Goal: Task Accomplishment & Management: Manage account settings

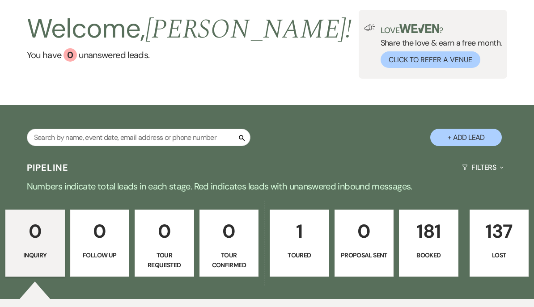
scroll to position [41, 0]
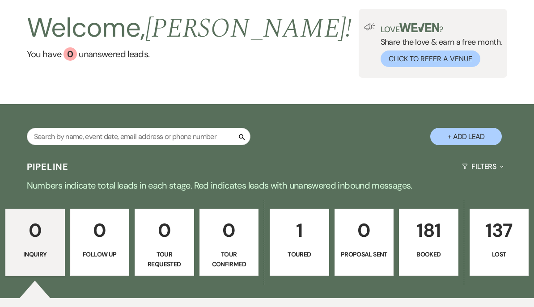
click at [422, 239] on p "181" at bounding box center [429, 231] width 48 height 30
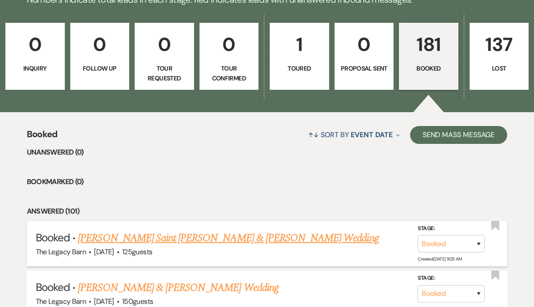
click at [129, 236] on link "[PERSON_NAME] Saint [PERSON_NAME] & [PERSON_NAME] Wedding" at bounding box center [228, 238] width 301 height 16
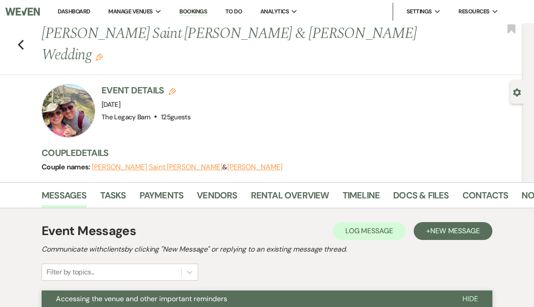
click at [69, 9] on link "Dashboard" at bounding box center [74, 12] width 32 height 8
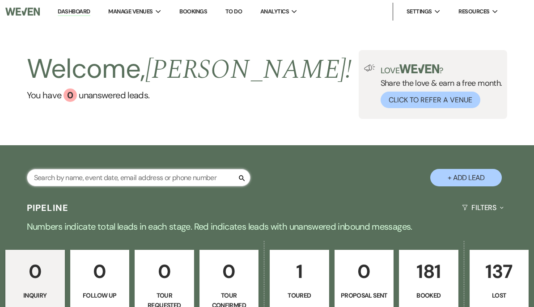
click at [82, 180] on input "text" at bounding box center [139, 177] width 224 height 17
type input "Mi"
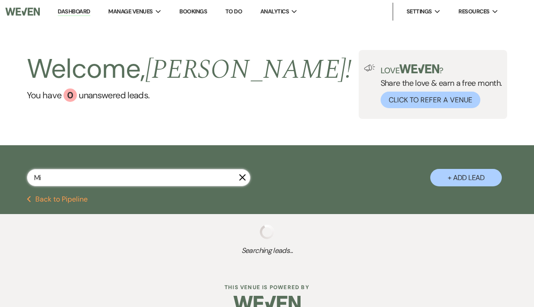
select select "5"
select select "8"
select select "5"
select select "8"
select select "5"
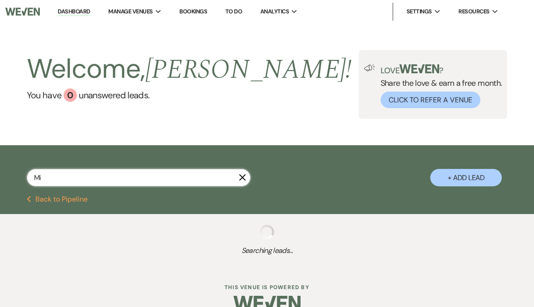
select select "8"
select select "6"
select select "8"
select select "5"
select select "8"
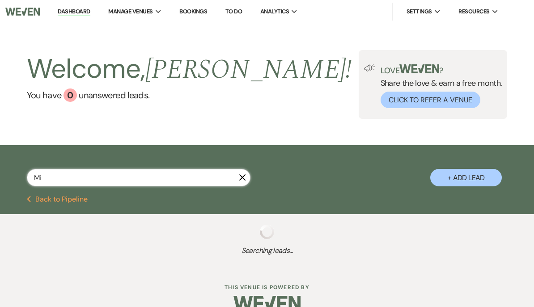
select select "8"
select select "5"
select select "8"
select select "5"
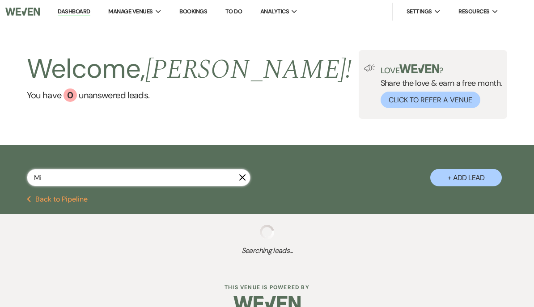
select select "8"
select select "3"
select select "8"
select select "4"
select select "8"
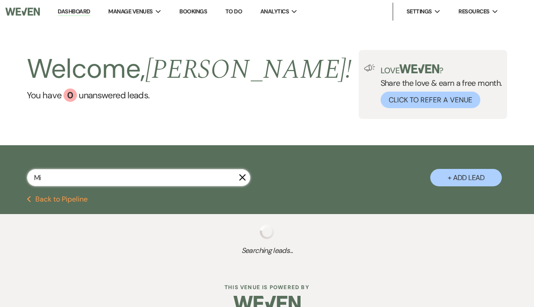
select select "11"
select select "8"
select select "6"
select select "8"
select select "5"
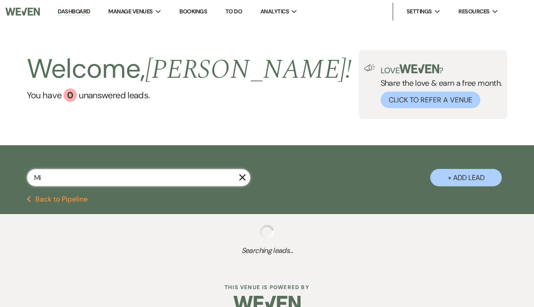
select select "8"
select select "5"
select select "8"
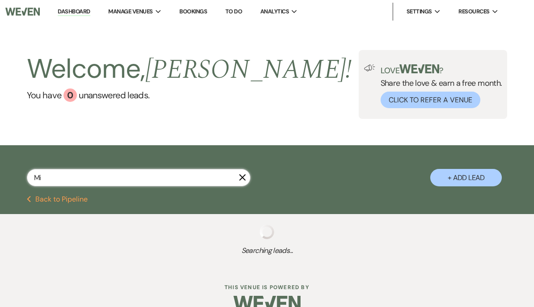
select select "5"
select select "8"
select select "5"
select select "8"
select select "5"
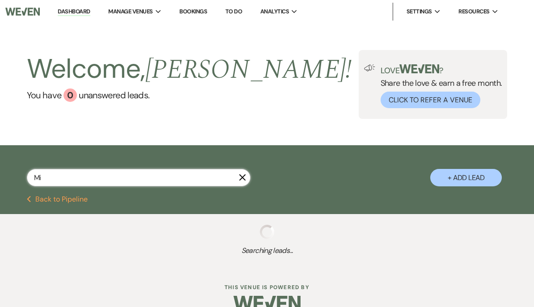
select select "8"
select select "11"
select select "8"
select select "5"
select select "8"
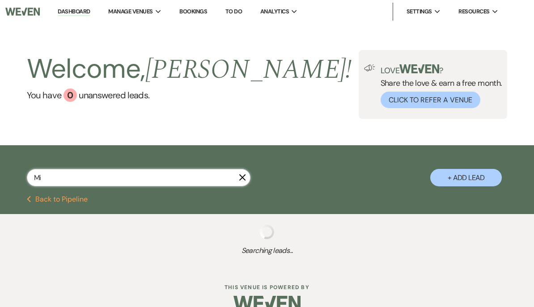
select select "10"
select select "8"
select select "5"
select select "8"
select select "5"
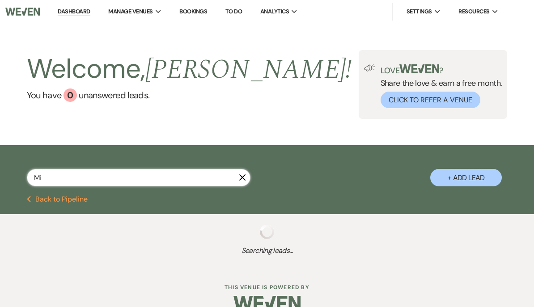
select select "8"
select select "5"
select select "8"
select select "5"
select select "8"
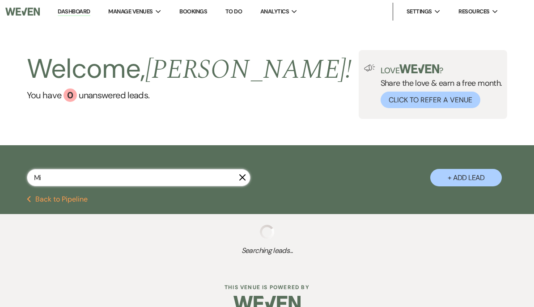
select select "1"
select select "8"
select select "5"
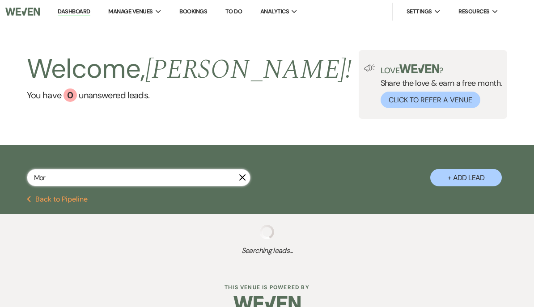
type input "Morg"
select select "8"
select select "6"
select select "8"
select select "5"
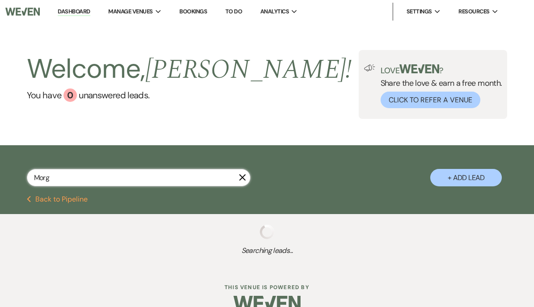
select select "8"
select select "5"
select select "8"
select select "5"
select select "8"
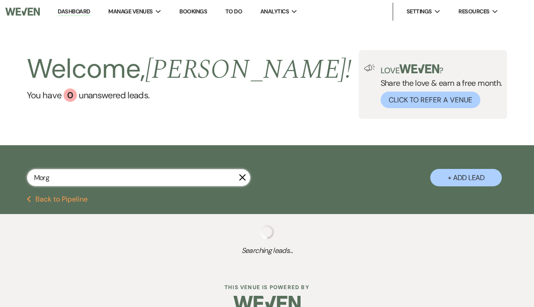
select select "7"
select select "8"
select select "5"
select select "8"
select select "6"
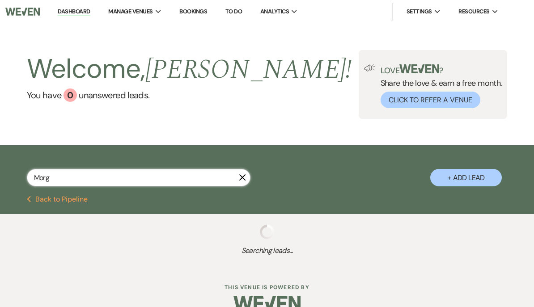
select select "8"
select select "11"
select select "8"
select select "5"
select select "8"
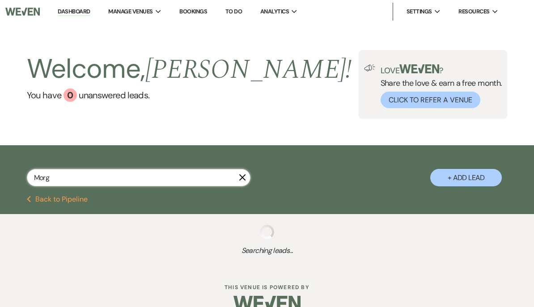
select select "2"
select select "8"
select select "5"
select select "8"
select select "5"
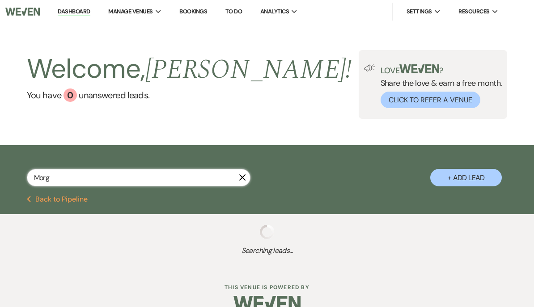
select select "8"
select select "5"
select select "8"
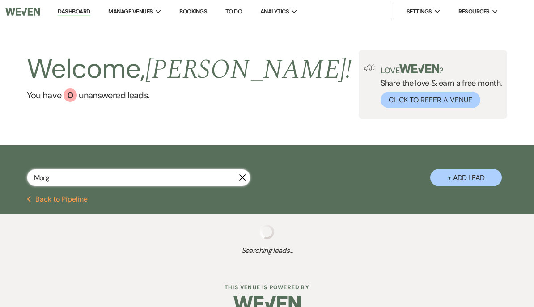
select select "10"
select select "8"
select select "6"
type input "Morgan"
select select "8"
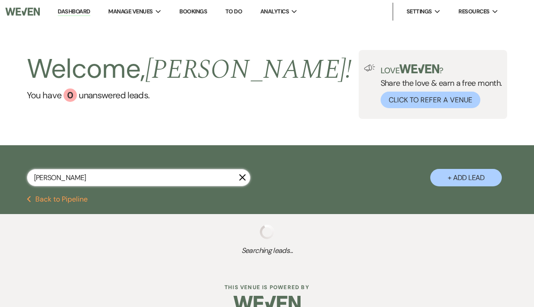
select select "5"
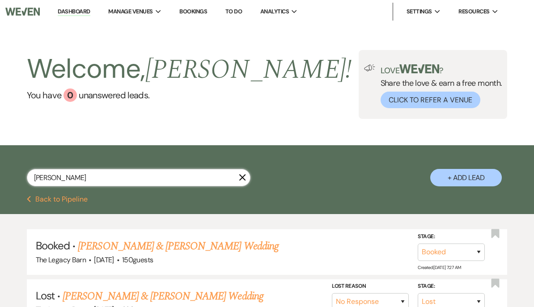
select select "8"
select select "5"
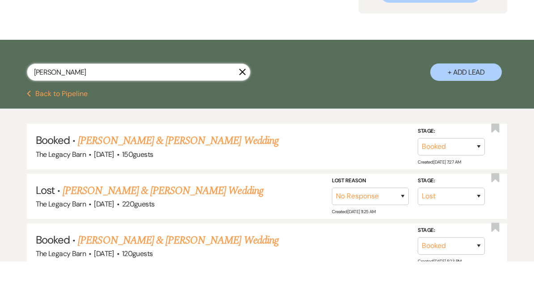
scroll to position [60, 0]
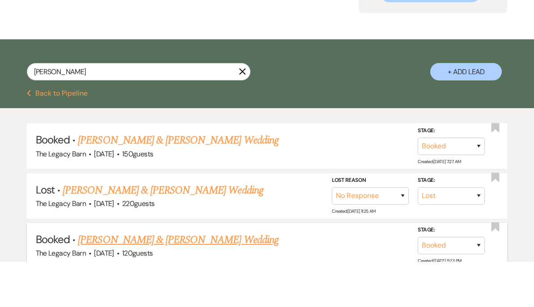
click at [111, 278] on link "Daniel Fenton & Samantha Morgan's Wedding" at bounding box center [178, 286] width 200 height 16
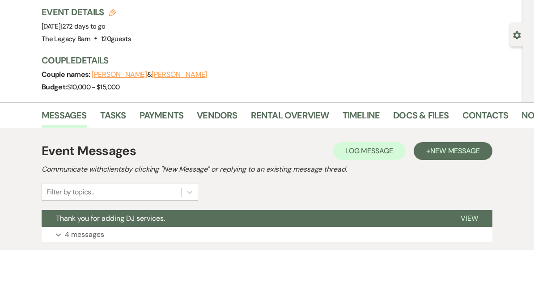
scroll to position [57, 0]
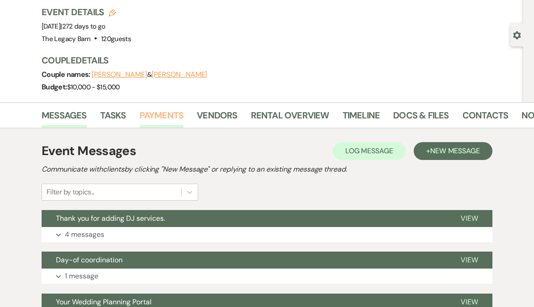
click at [147, 113] on link "Payments" at bounding box center [162, 118] width 44 height 20
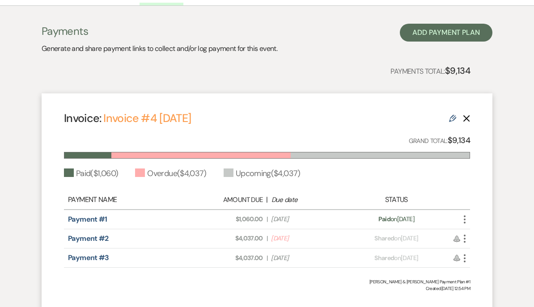
scroll to position [195, 0]
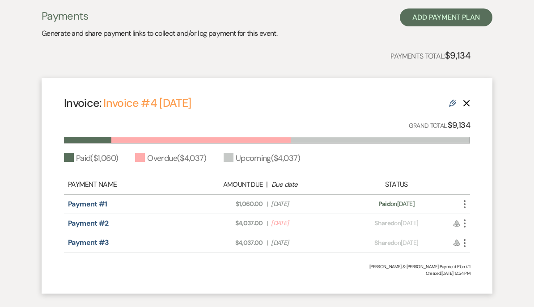
click at [463, 224] on icon "More" at bounding box center [465, 223] width 11 height 11
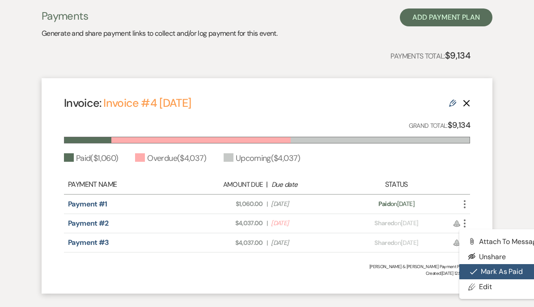
click at [493, 272] on button "Check Mark Mark as Paid" at bounding box center [505, 271] width 90 height 15
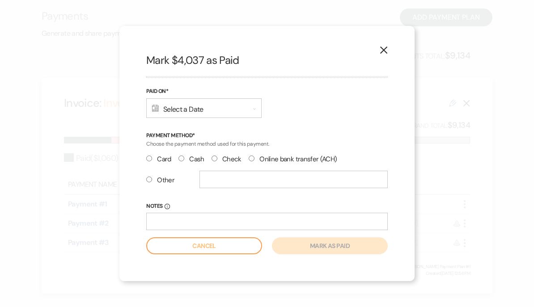
click at [168, 118] on div "Calendar Select a Date Expand" at bounding box center [203, 108] width 115 height 20
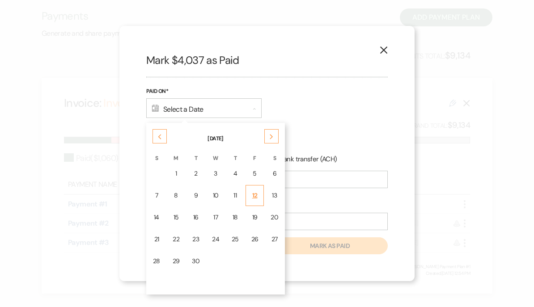
click at [255, 200] on div "12" at bounding box center [254, 195] width 7 height 9
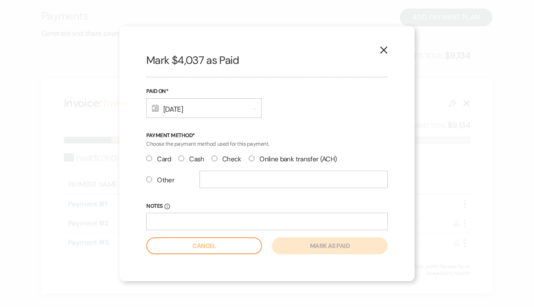
click at [148, 183] on input "Other" at bounding box center [149, 180] width 6 height 6
radio input "true"
click at [211, 188] on input "text" at bounding box center [294, 179] width 188 height 17
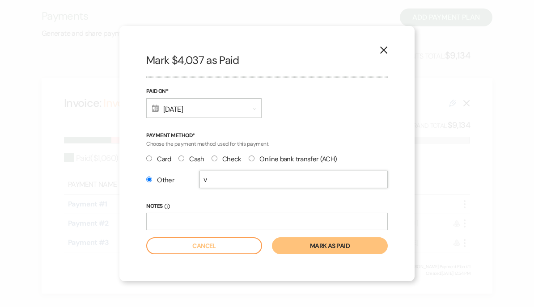
type input "Venmo"
click at [294, 255] on button "Mark as paid" at bounding box center [330, 246] width 116 height 17
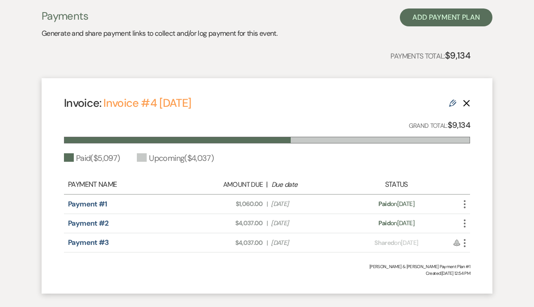
click at [465, 225] on icon "More" at bounding box center [465, 223] width 11 height 11
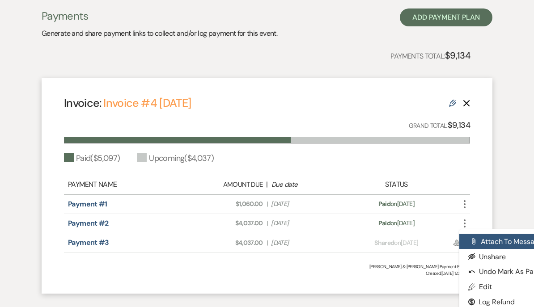
click at [484, 242] on button "Attach File Attach to Message" at bounding box center [505, 241] width 90 height 15
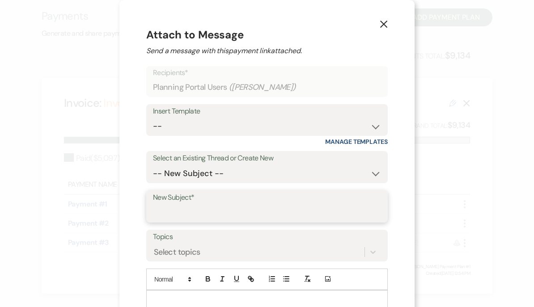
click at [161, 213] on input "New Subject*" at bounding box center [267, 213] width 228 height 17
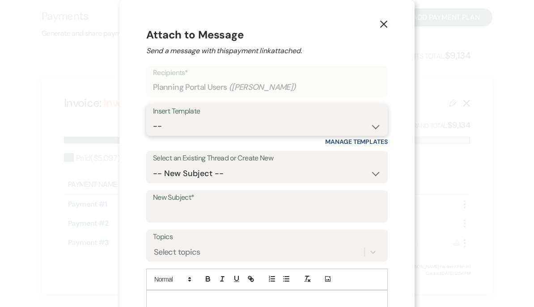
click at [165, 129] on select "-- Documents for Conversion Planning Portal Introduction Initial Inquiry Respon…" at bounding box center [267, 126] width 228 height 17
select select "3424"
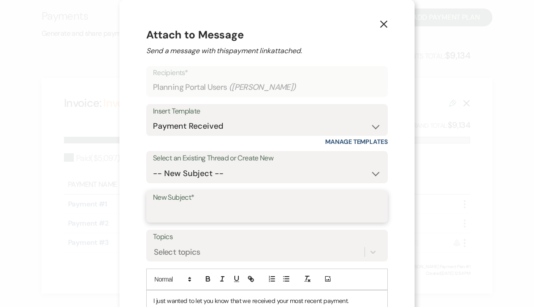
click at [158, 213] on input "New Subject*" at bounding box center [267, 213] width 228 height 17
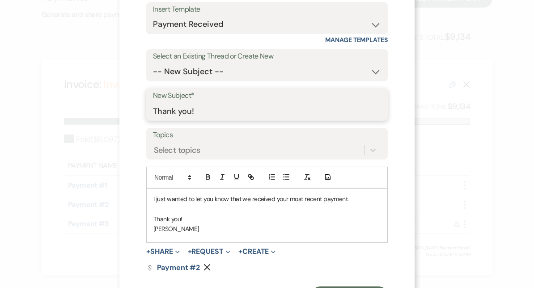
scroll to position [247, 0]
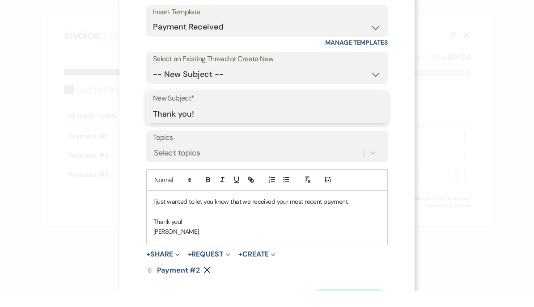
type input "Thank you!"
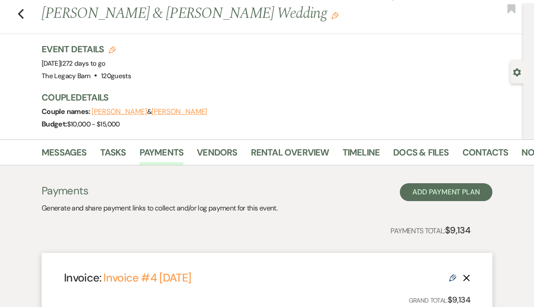
scroll to position [0, 0]
